Goal: Obtain resource: Obtain resource

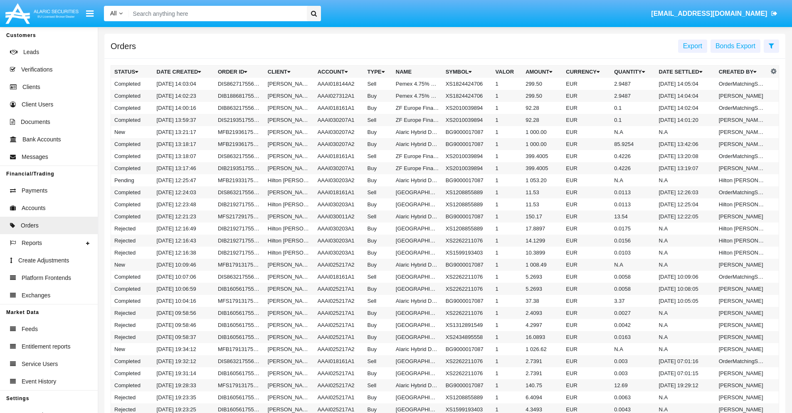
click at [693, 46] on span "Export" at bounding box center [692, 45] width 19 height 7
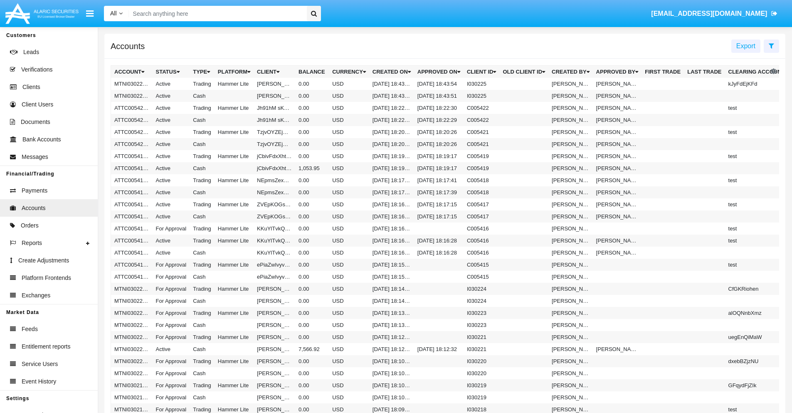
click at [746, 46] on span "Export" at bounding box center [745, 45] width 19 height 7
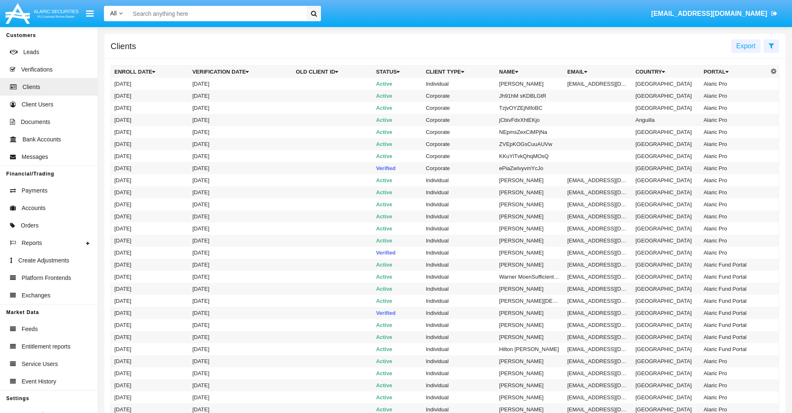
click at [746, 46] on span "Export" at bounding box center [745, 45] width 19 height 7
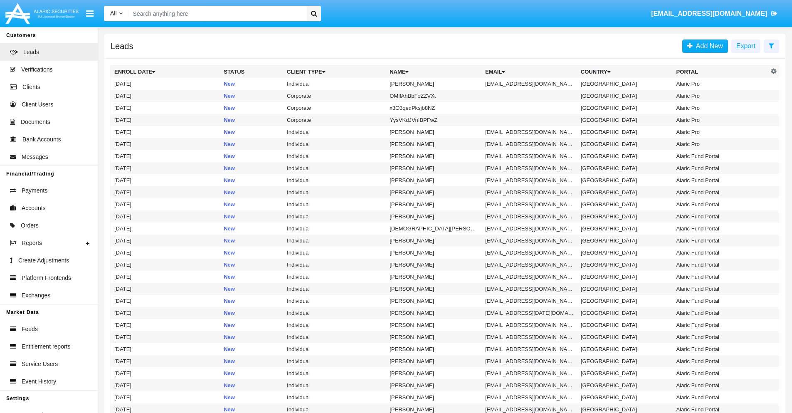
click at [746, 46] on span "Export" at bounding box center [745, 45] width 19 height 7
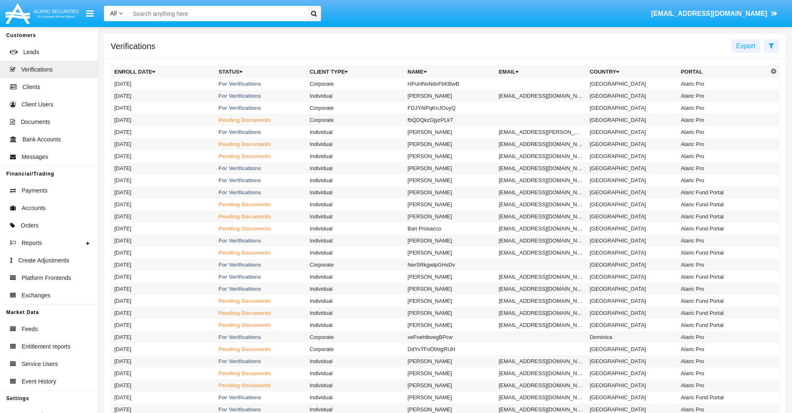
click at [746, 46] on span "Export" at bounding box center [745, 45] width 19 height 7
